Goal: Information Seeking & Learning: Learn about a topic

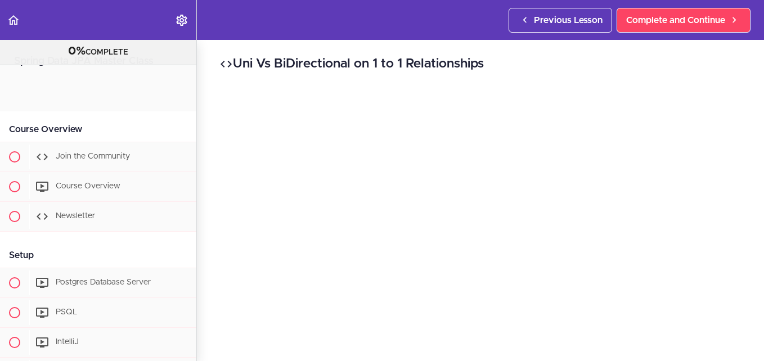
scroll to position [1532, 0]
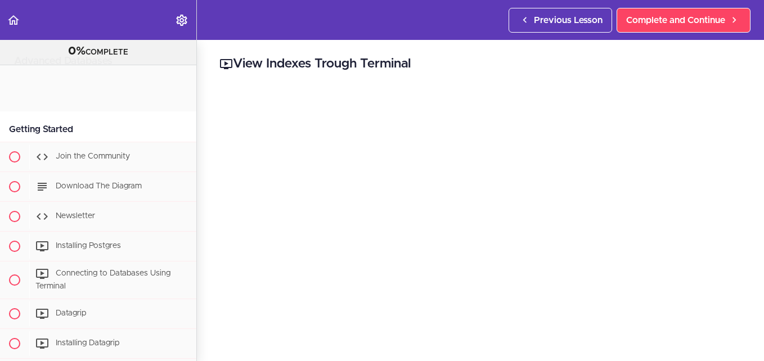
scroll to position [781, 0]
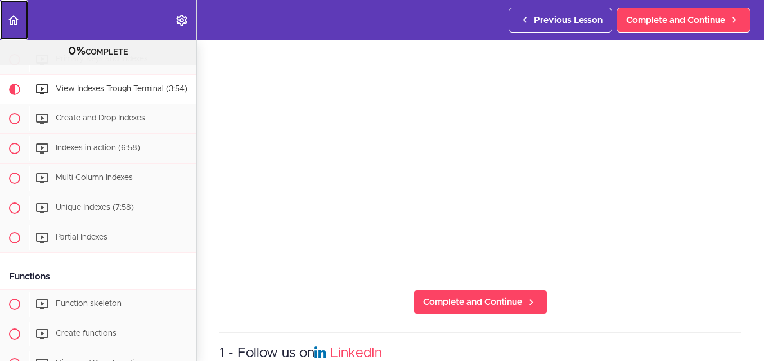
click at [13, 20] on use "Back to course curriculum" at bounding box center [13, 20] width 11 height 10
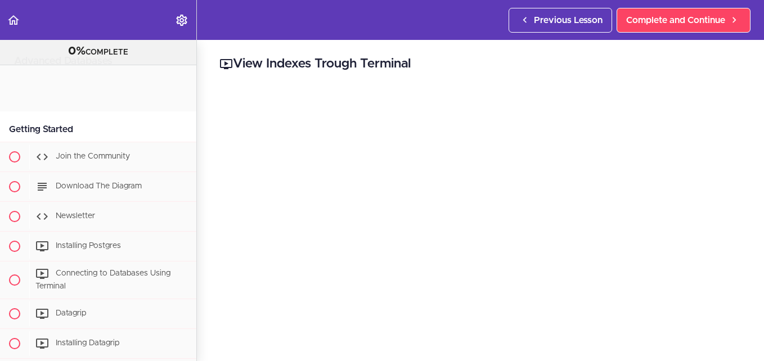
scroll to position [795, 0]
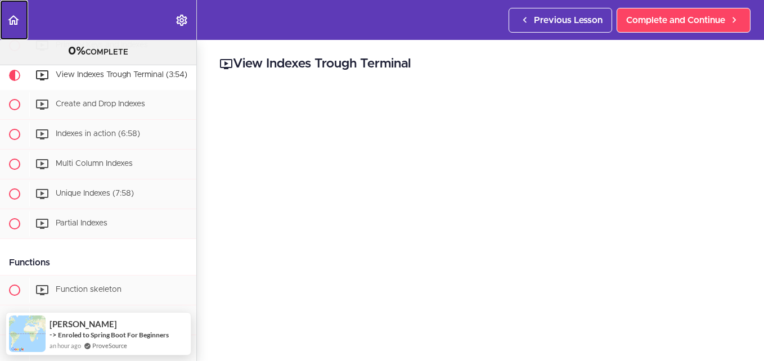
click at [12, 19] on icon "Back to course curriculum" at bounding box center [13, 19] width 13 height 13
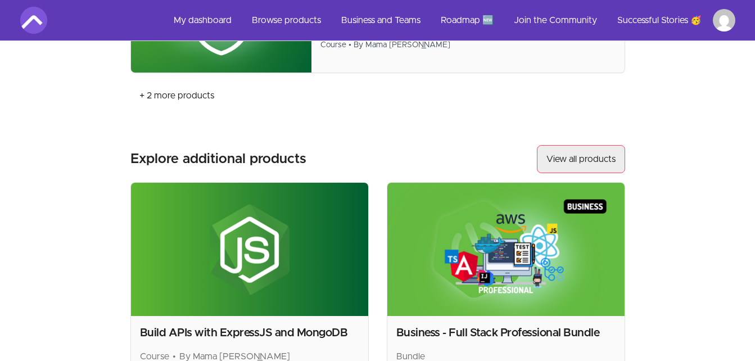
scroll to position [619, 0]
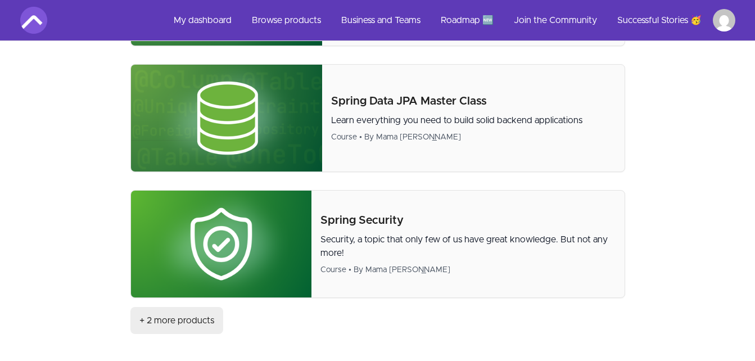
click at [173, 323] on link "+ 2 more products" at bounding box center [176, 320] width 93 height 27
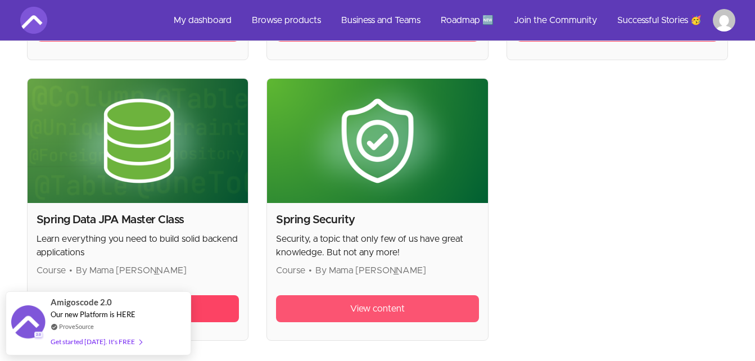
scroll to position [619, 0]
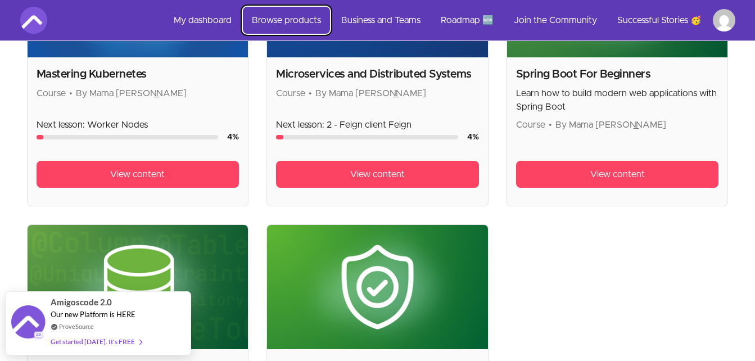
click at [290, 21] on link "Browse products" at bounding box center [286, 20] width 87 height 27
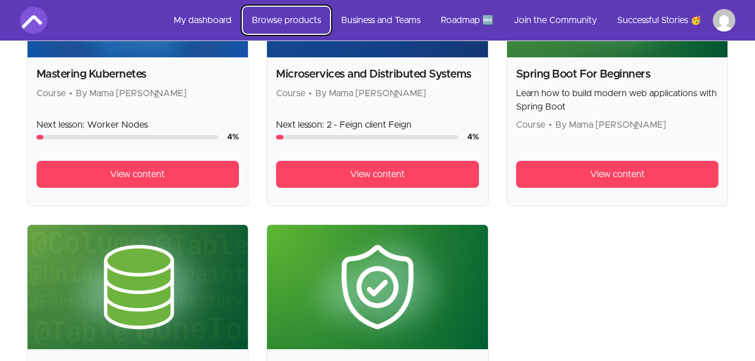
click at [296, 20] on link "Browse products" at bounding box center [286, 20] width 87 height 27
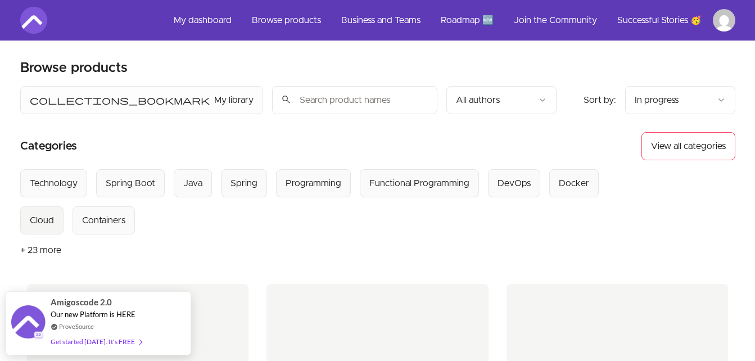
click at [41, 217] on div "Cloud" at bounding box center [42, 220] width 24 height 13
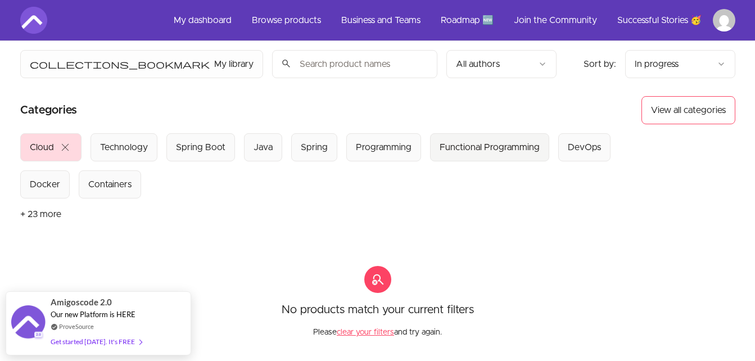
scroll to position [56, 0]
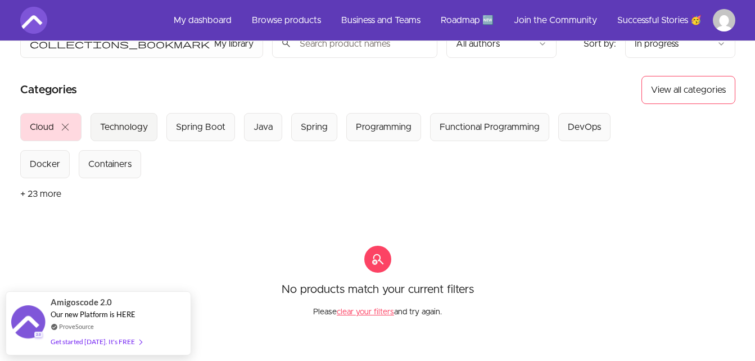
click at [135, 123] on div "Technology" at bounding box center [124, 126] width 48 height 13
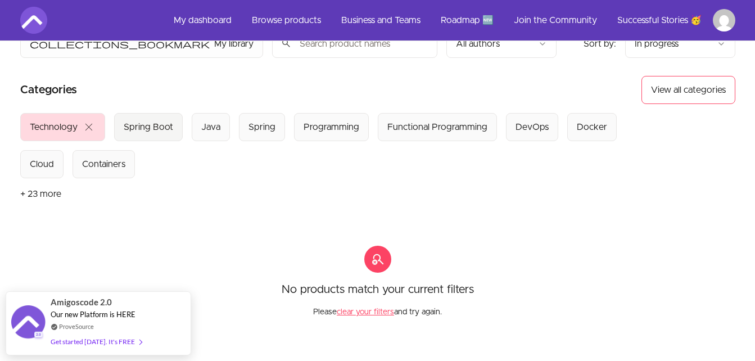
click at [155, 124] on div "Spring Boot" at bounding box center [148, 126] width 49 height 13
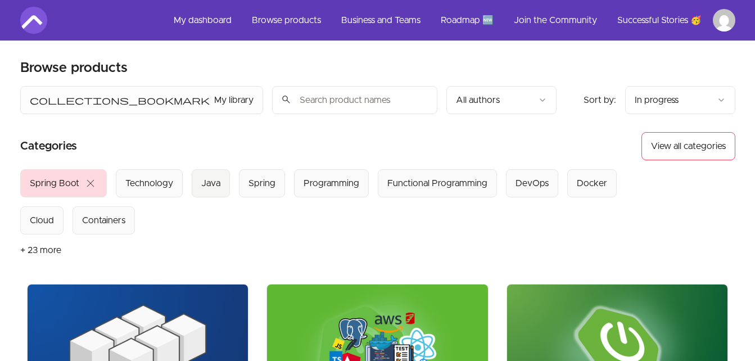
click at [201, 184] on div "Java" at bounding box center [210, 183] width 19 height 13
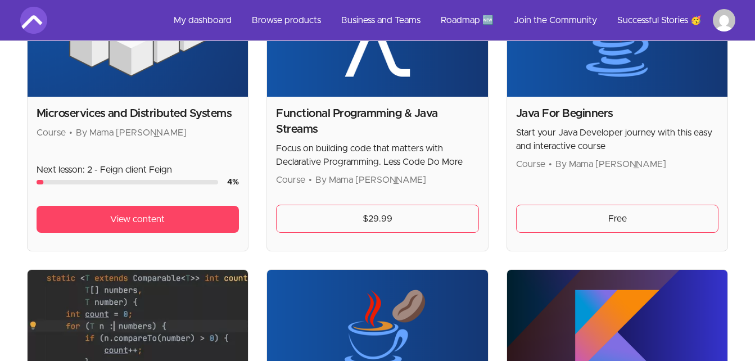
scroll to position [112, 0]
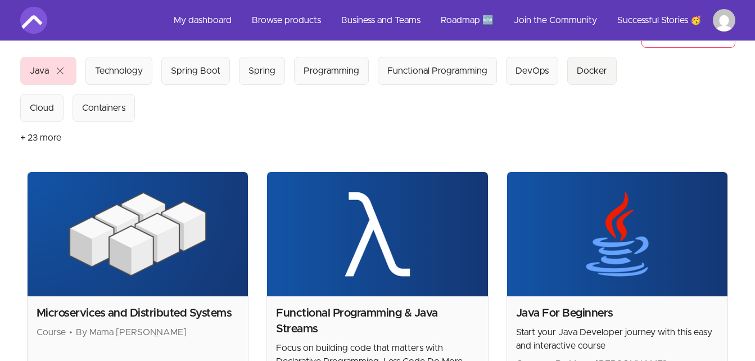
click at [588, 70] on div "Docker" at bounding box center [592, 70] width 30 height 13
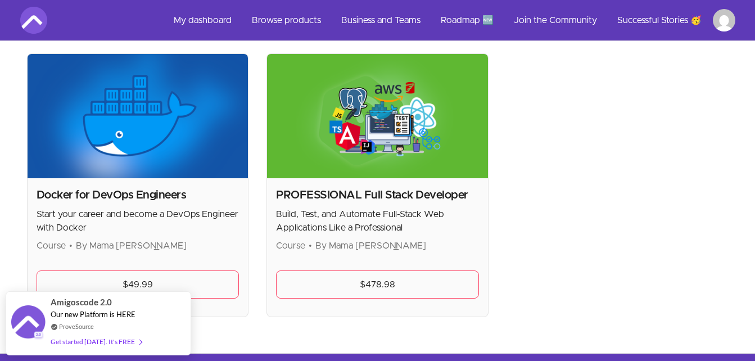
scroll to position [56, 0]
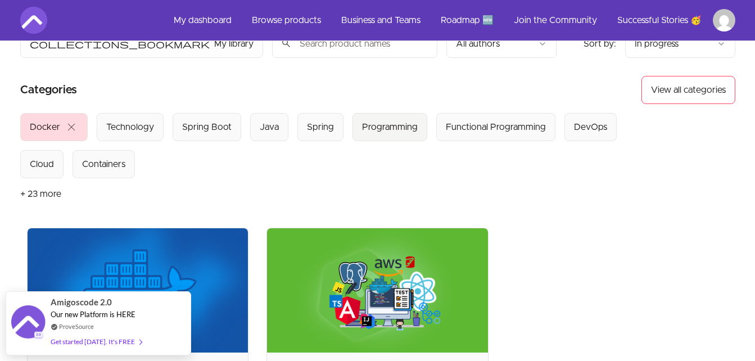
click at [396, 125] on div "Programming" at bounding box center [390, 126] width 56 height 13
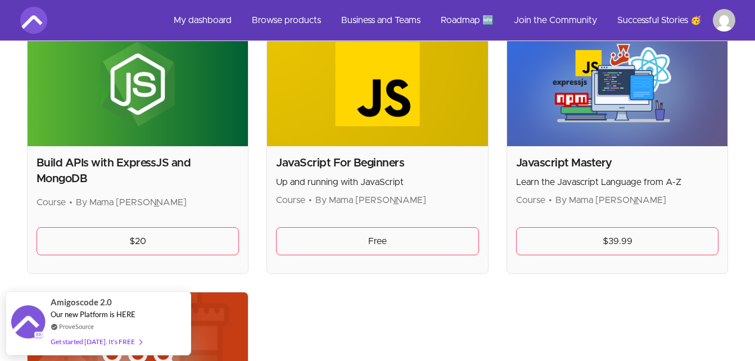
scroll to position [112, 0]
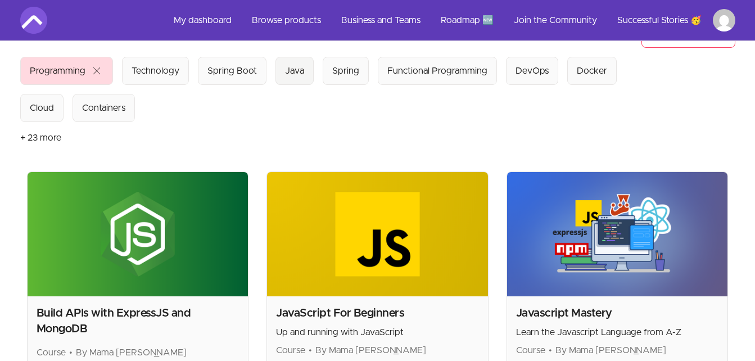
click at [285, 74] on div "Java" at bounding box center [294, 70] width 19 height 13
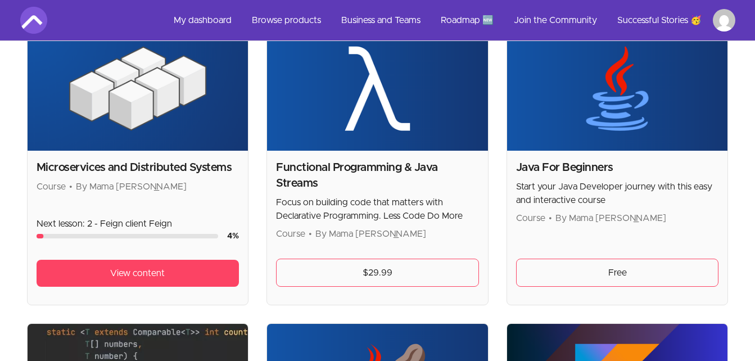
scroll to position [281, 0]
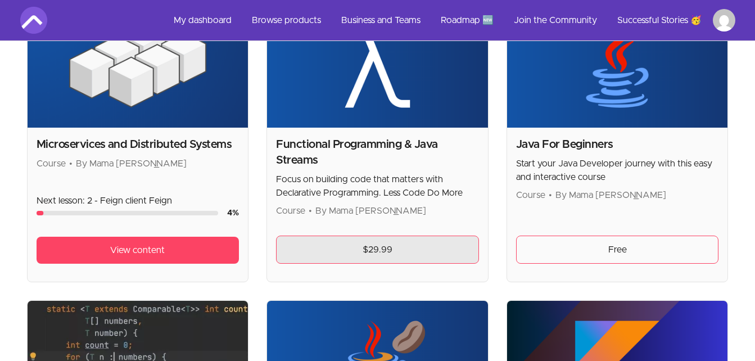
click at [368, 256] on link "$29.99" at bounding box center [377, 250] width 203 height 28
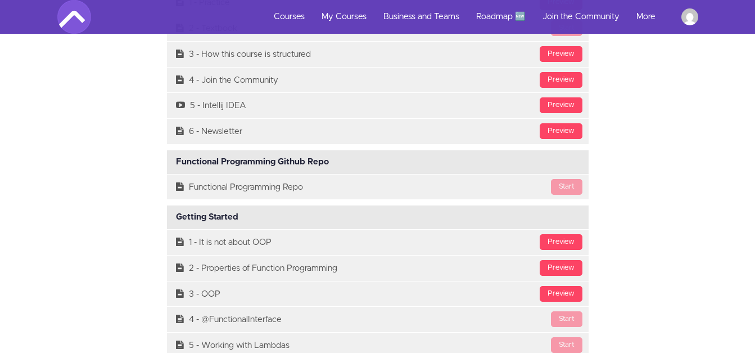
scroll to position [3262, 0]
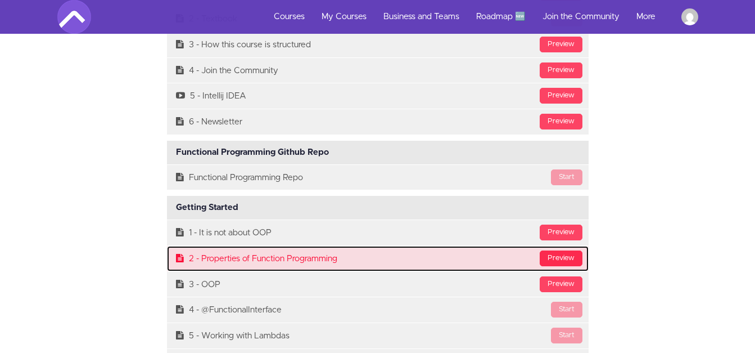
click at [563, 250] on div "Preview" at bounding box center [561, 258] width 43 height 16
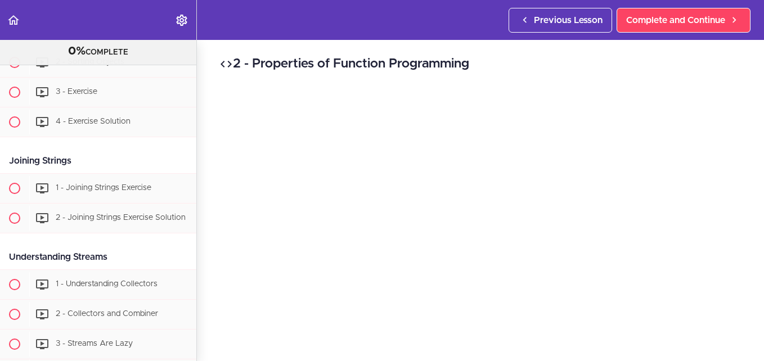
scroll to position [2819, 0]
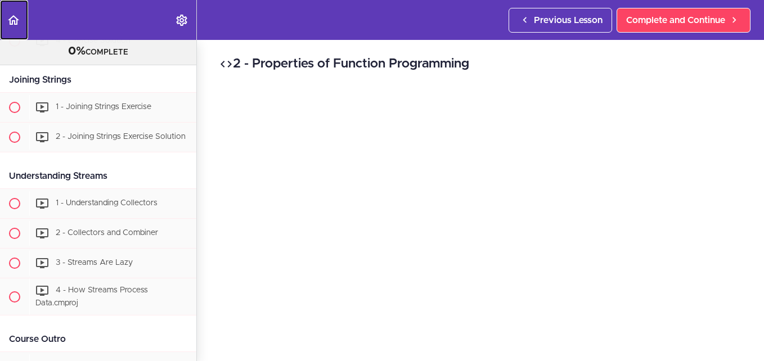
click at [11, 20] on use "Back to course curriculum" at bounding box center [13, 20] width 11 height 10
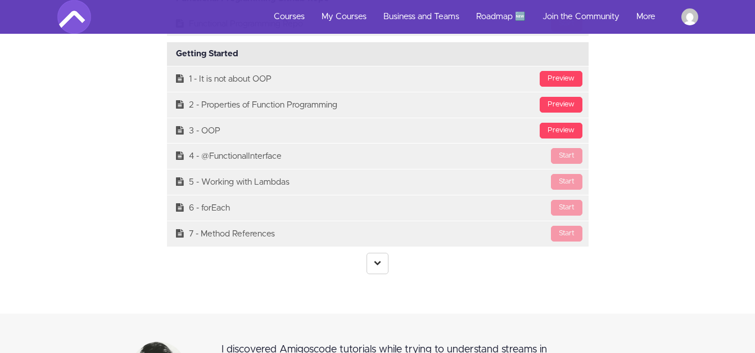
scroll to position [3431, 0]
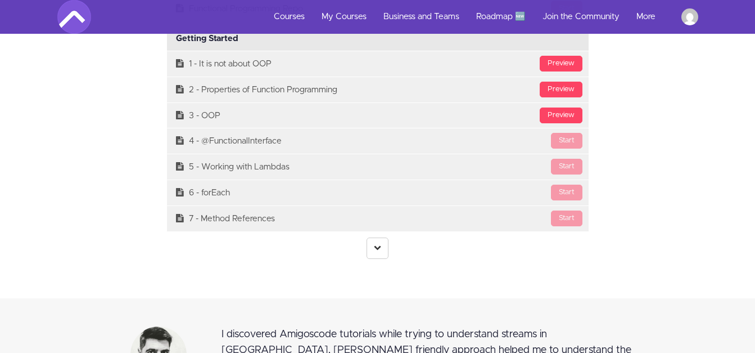
click at [378, 244] on icon at bounding box center [377, 247] width 7 height 7
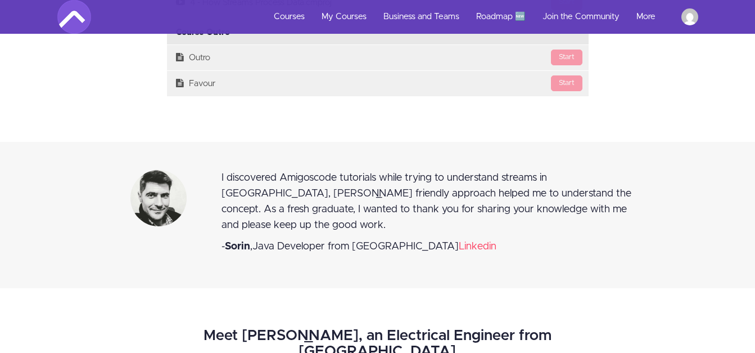
scroll to position [5736, 0]
